Goal: Find specific page/section: Find specific page/section

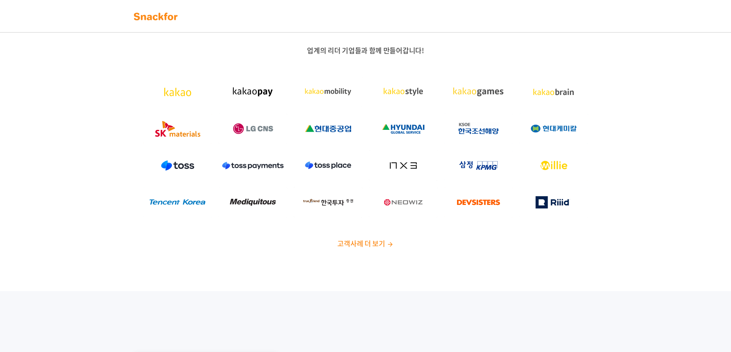
click at [166, 17] on img at bounding box center [156, 16] width 48 height 12
click at [387, 244] on img at bounding box center [390, 244] width 7 height 7
